Goal: Information Seeking & Learning: Learn about a topic

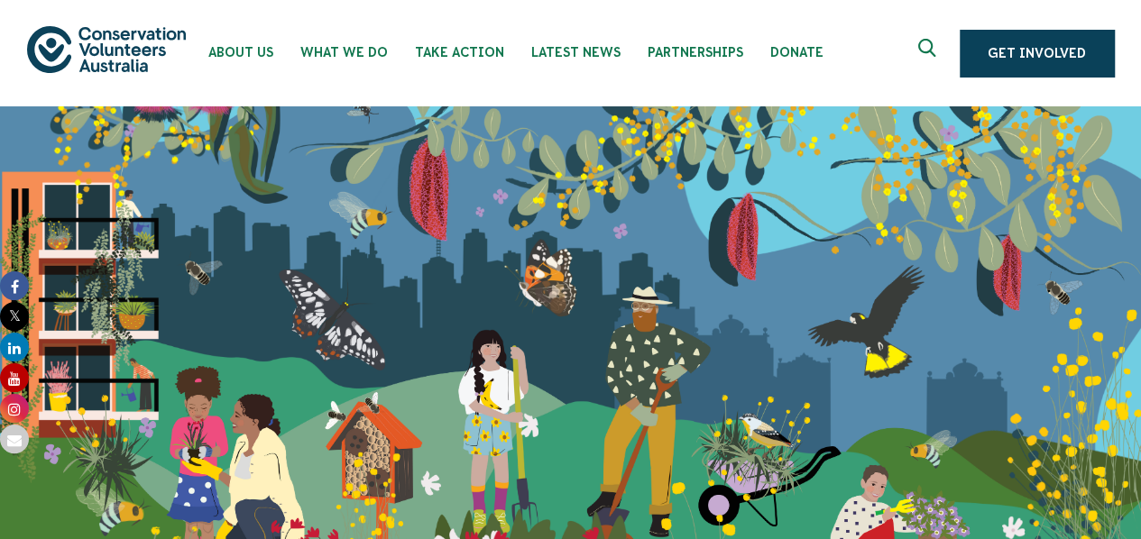
click at [925, 50] on use "Expand search box" at bounding box center [926, 48] width 17 height 18
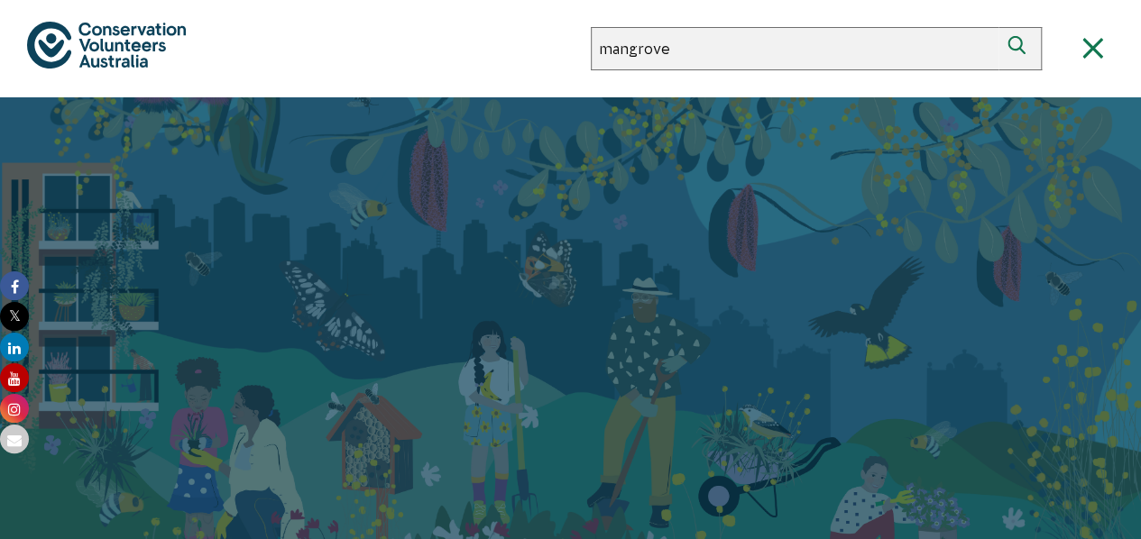
type input "mangrove"
click at [999, 27] on button "Search" at bounding box center [1020, 48] width 43 height 43
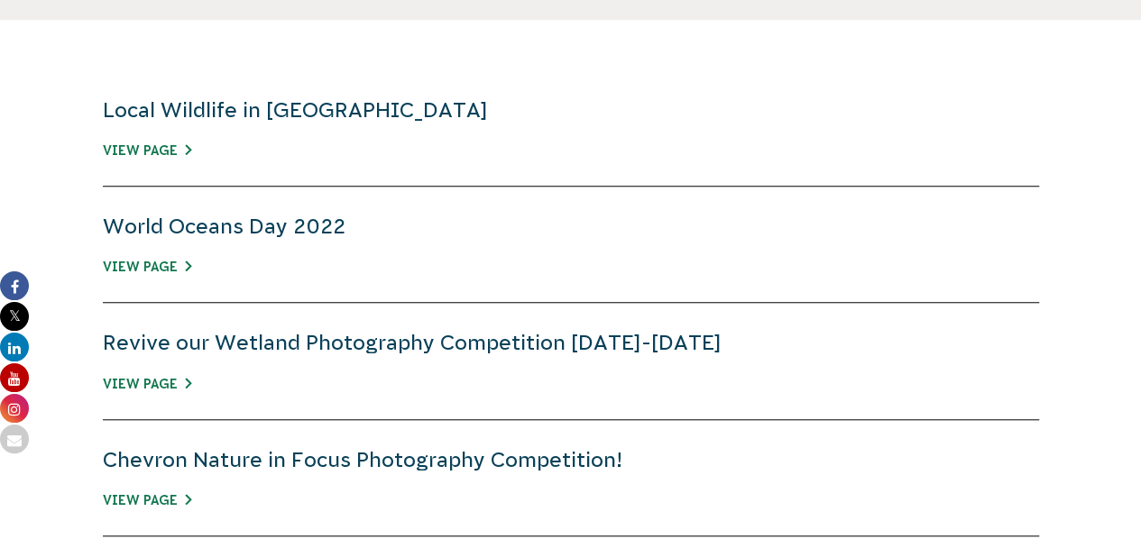
scroll to position [622, 0]
click at [155, 144] on link "View Page" at bounding box center [147, 150] width 88 height 14
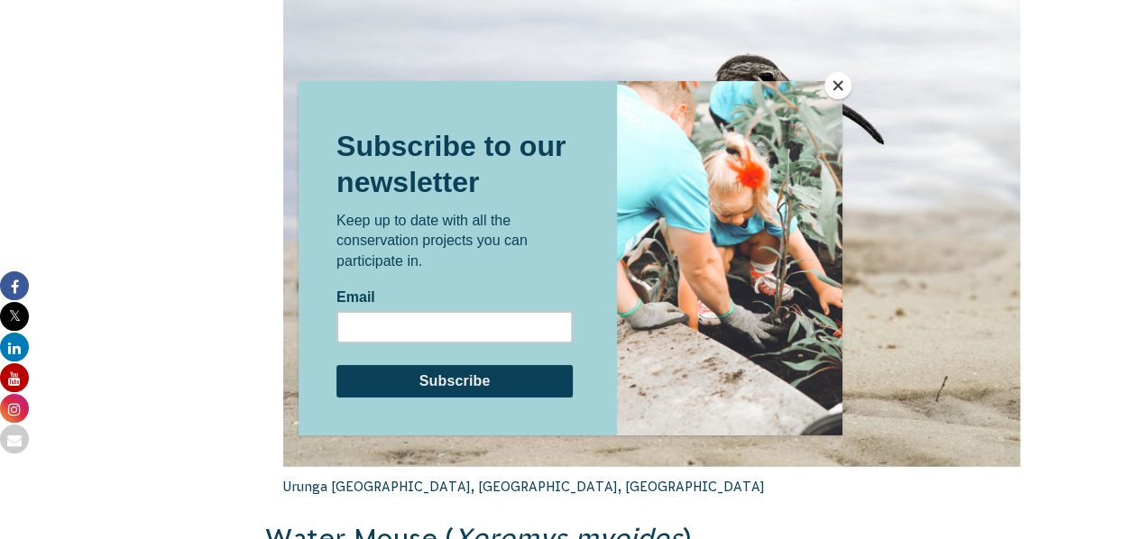
scroll to position [2212, 0]
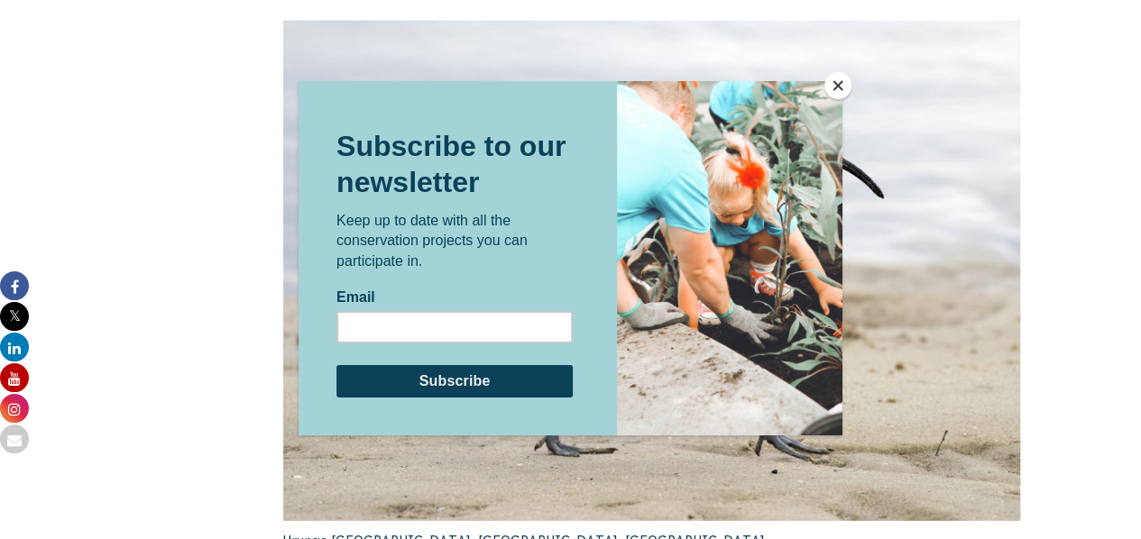
click at [852, 83] on div at bounding box center [570, 269] width 1141 height 539
click at [840, 89] on button "Close" at bounding box center [837, 85] width 27 height 27
